Goal: Information Seeking & Learning: Learn about a topic

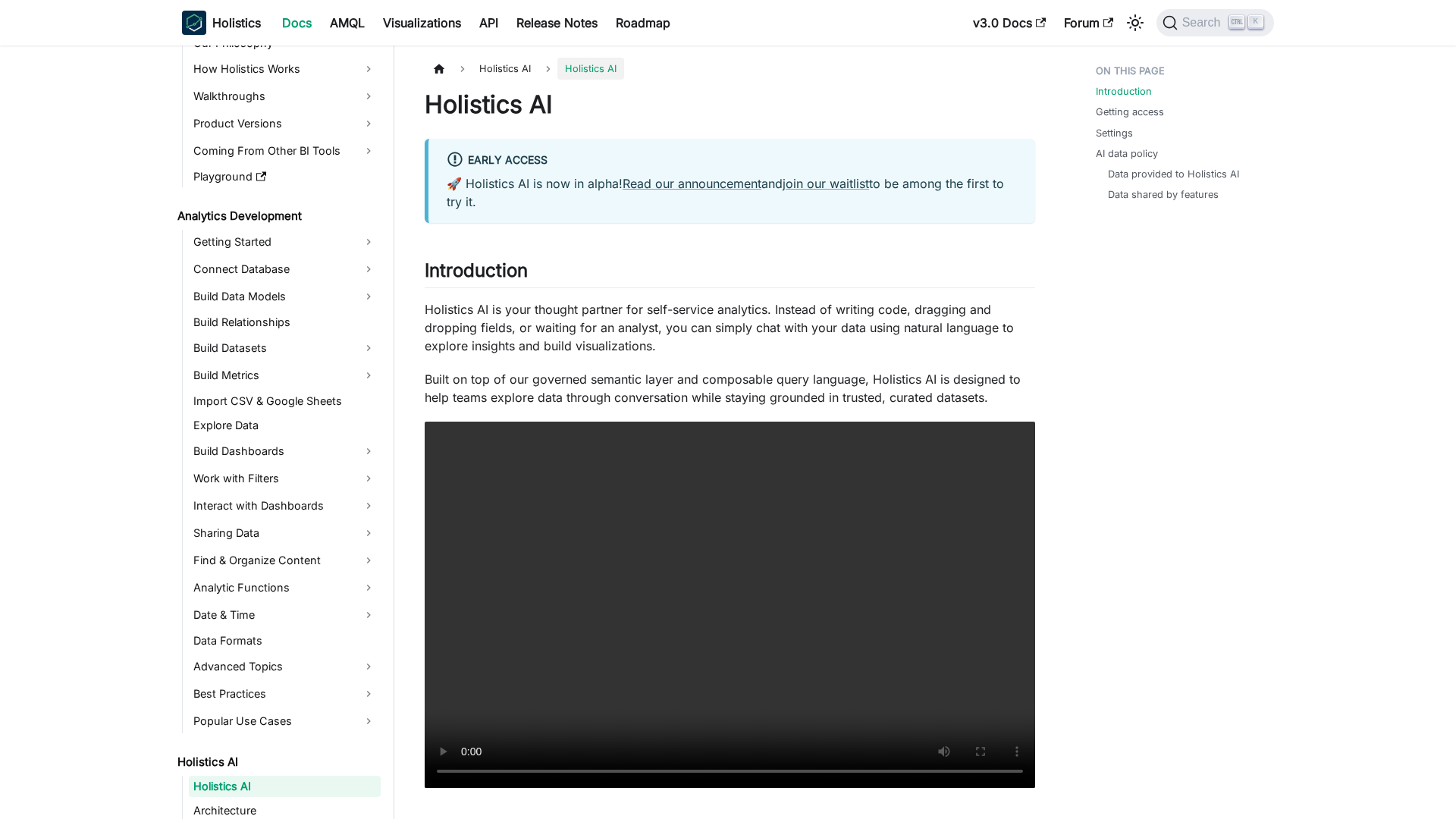
scroll to position [209, 0]
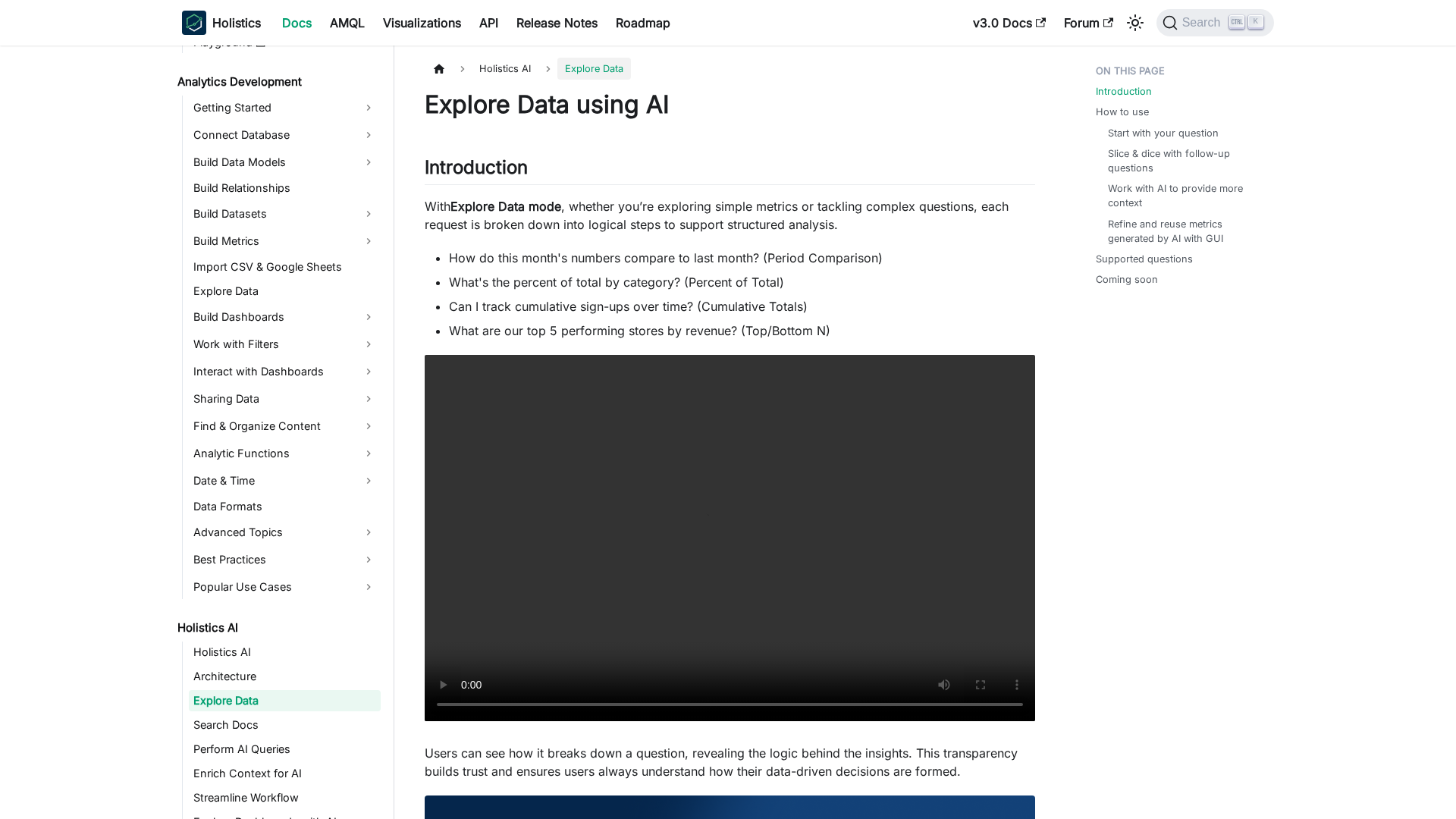
scroll to position [258, 0]
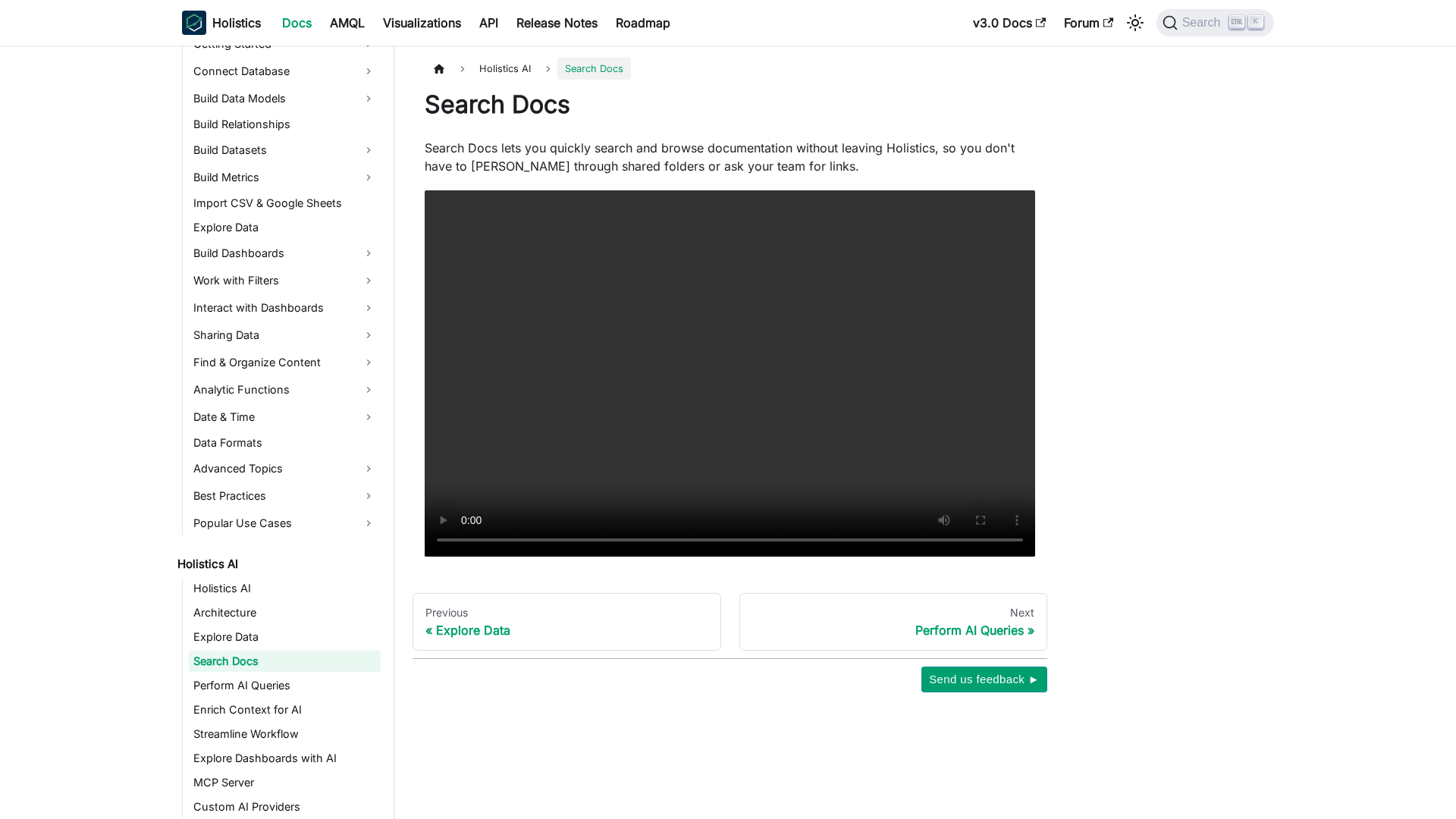
scroll to position [282, 0]
